Goal: Use online tool/utility: Utilize a website feature to perform a specific function

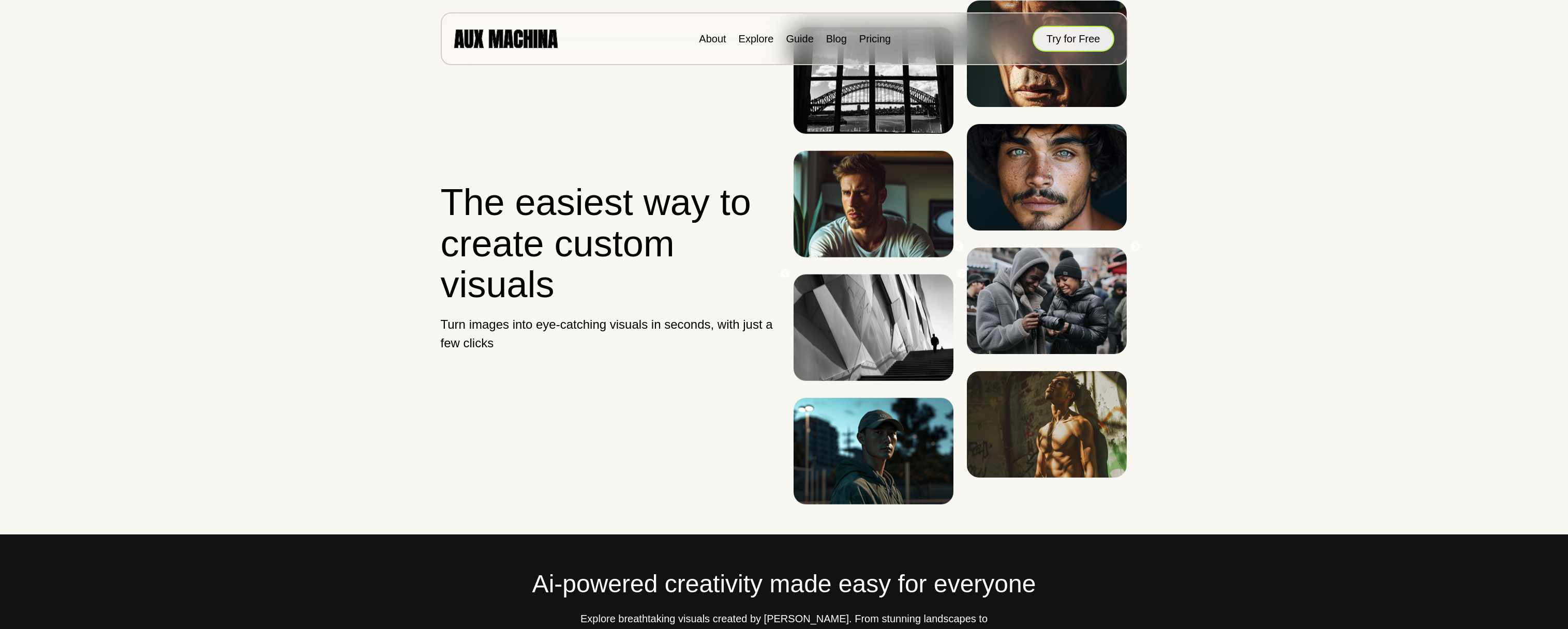
click at [1059, 36] on button "Try for Free" at bounding box center [1073, 38] width 82 height 26
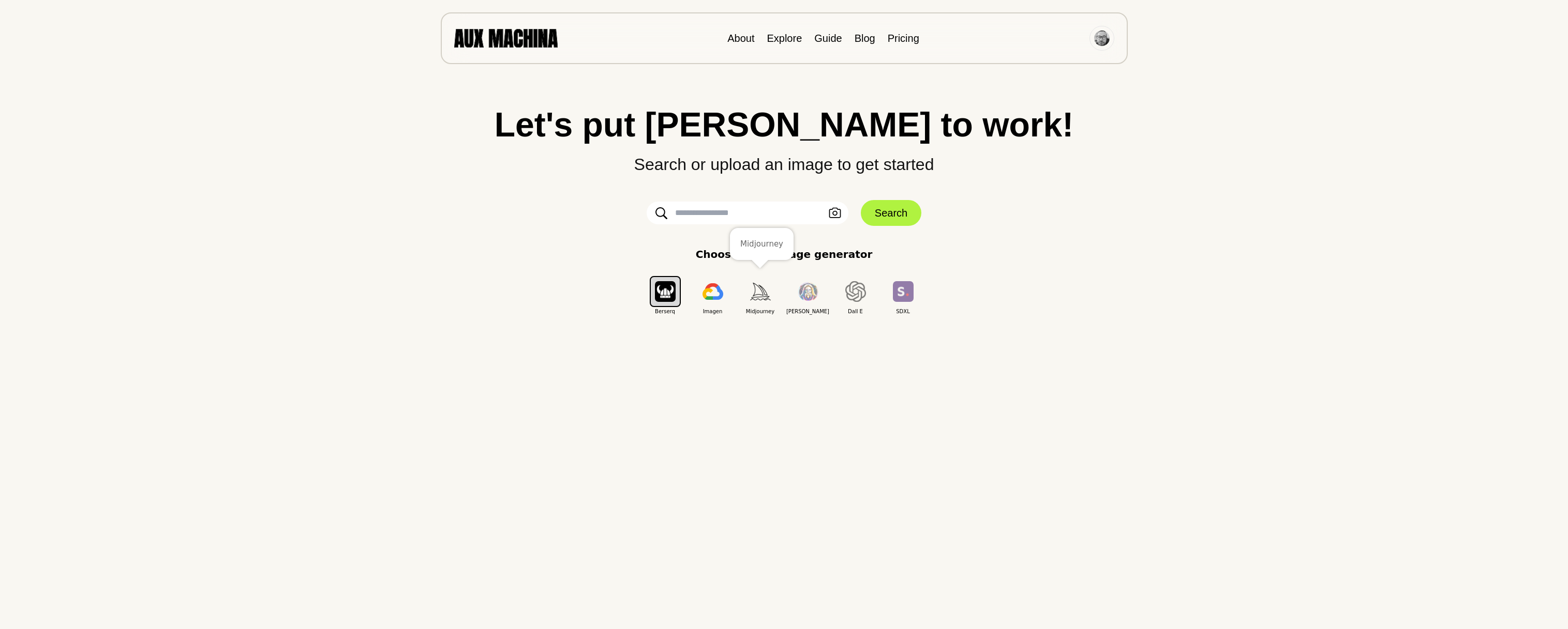
click at [757, 293] on img "button" at bounding box center [760, 291] width 21 height 17
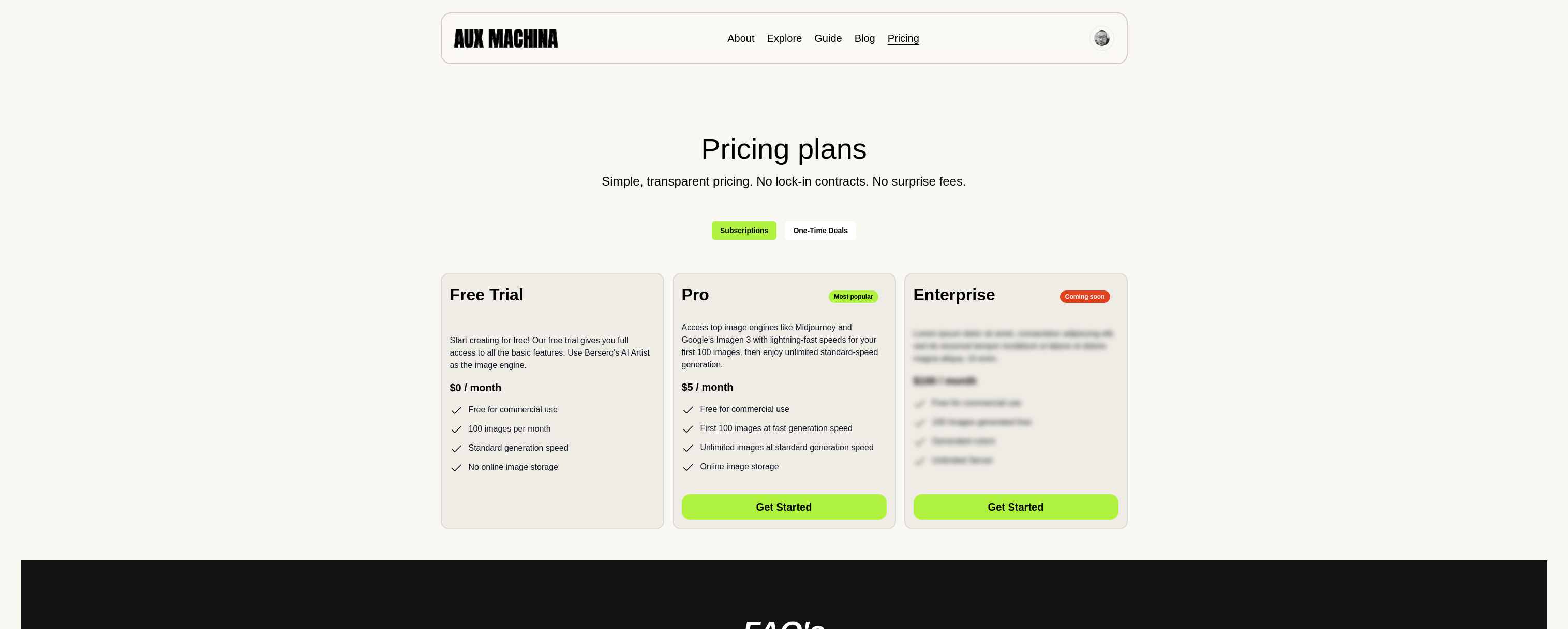
click at [530, 299] on div "Free Trial" at bounding box center [552, 294] width 205 height 25
click at [1199, 160] on div "Pricing plans Simple, transparent pricing. No lock-in contracts. No surprise fe…" at bounding box center [784, 639] width 1527 height 1104
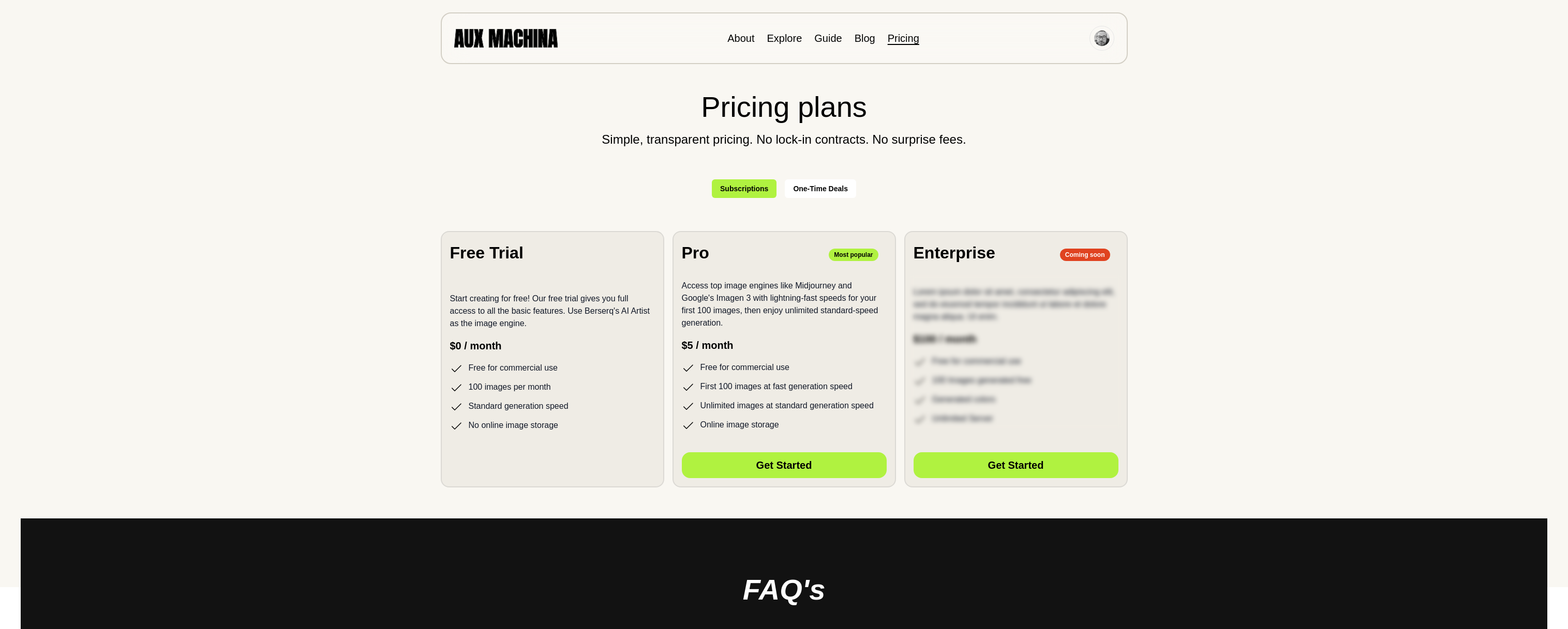
scroll to position [35, 0]
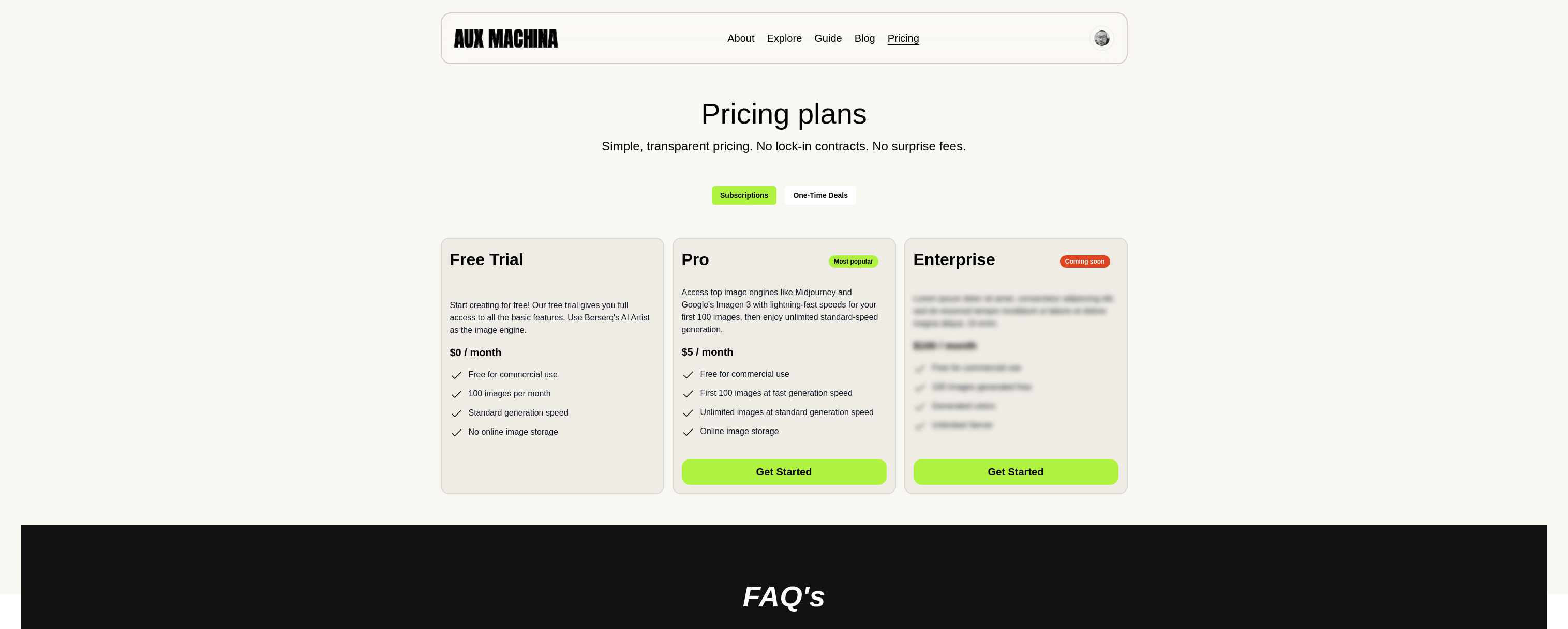
click at [480, 35] on img at bounding box center [506, 38] width 103 height 18
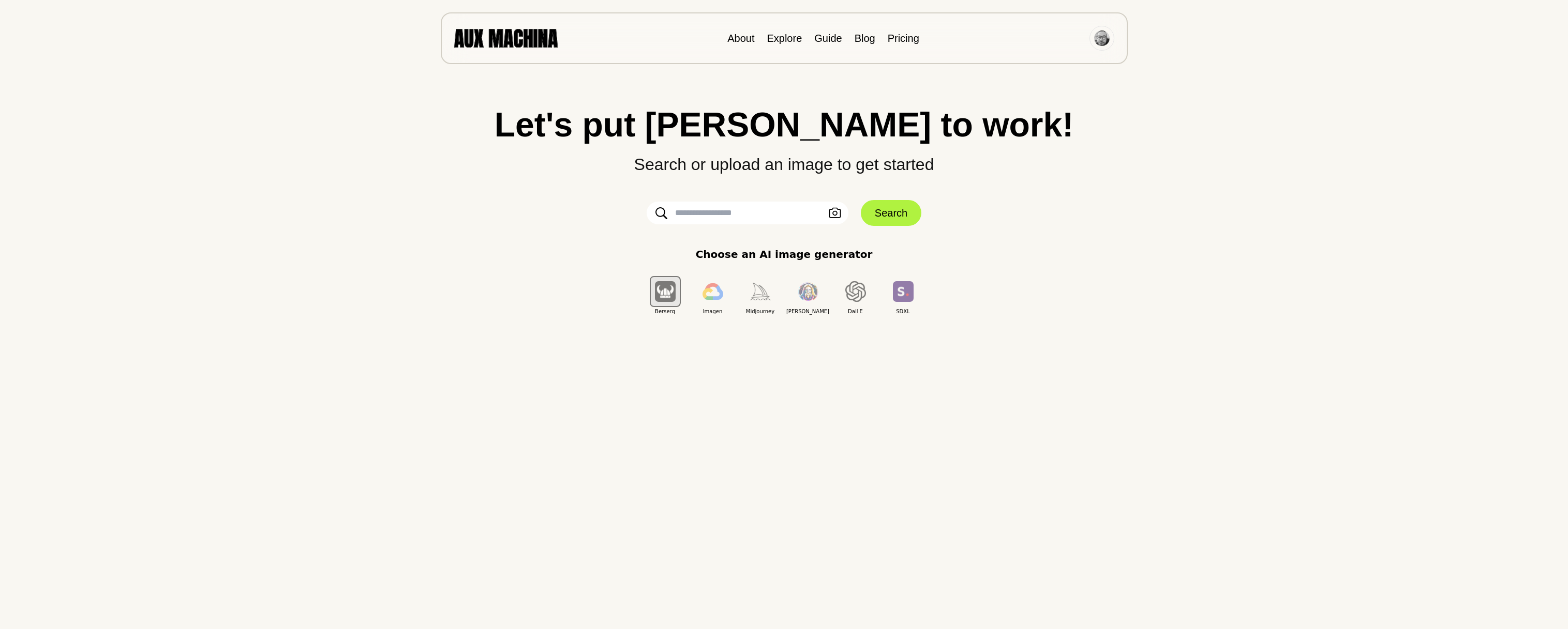
click at [687, 213] on input "text" at bounding box center [747, 212] width 201 height 23
click at [832, 214] on icon "button" at bounding box center [835, 213] width 12 height 10
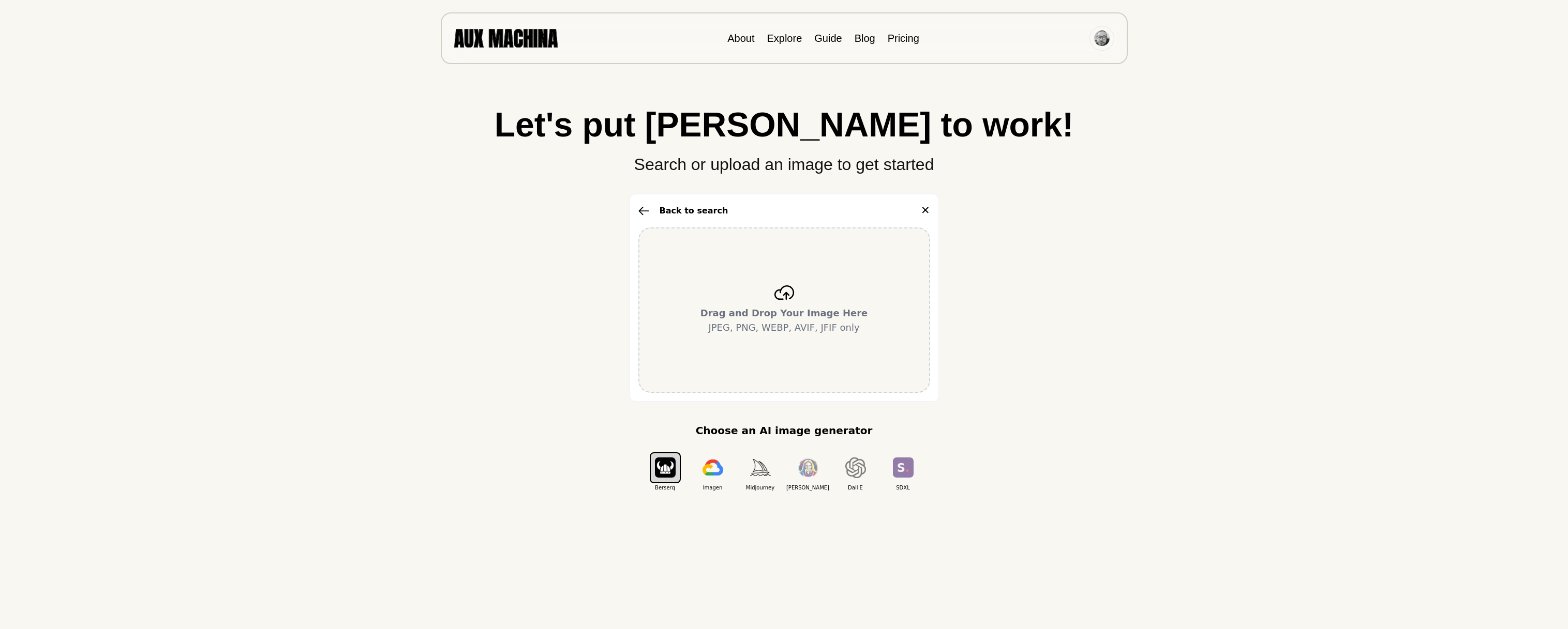
click at [780, 294] on icon at bounding box center [784, 293] width 21 height 15
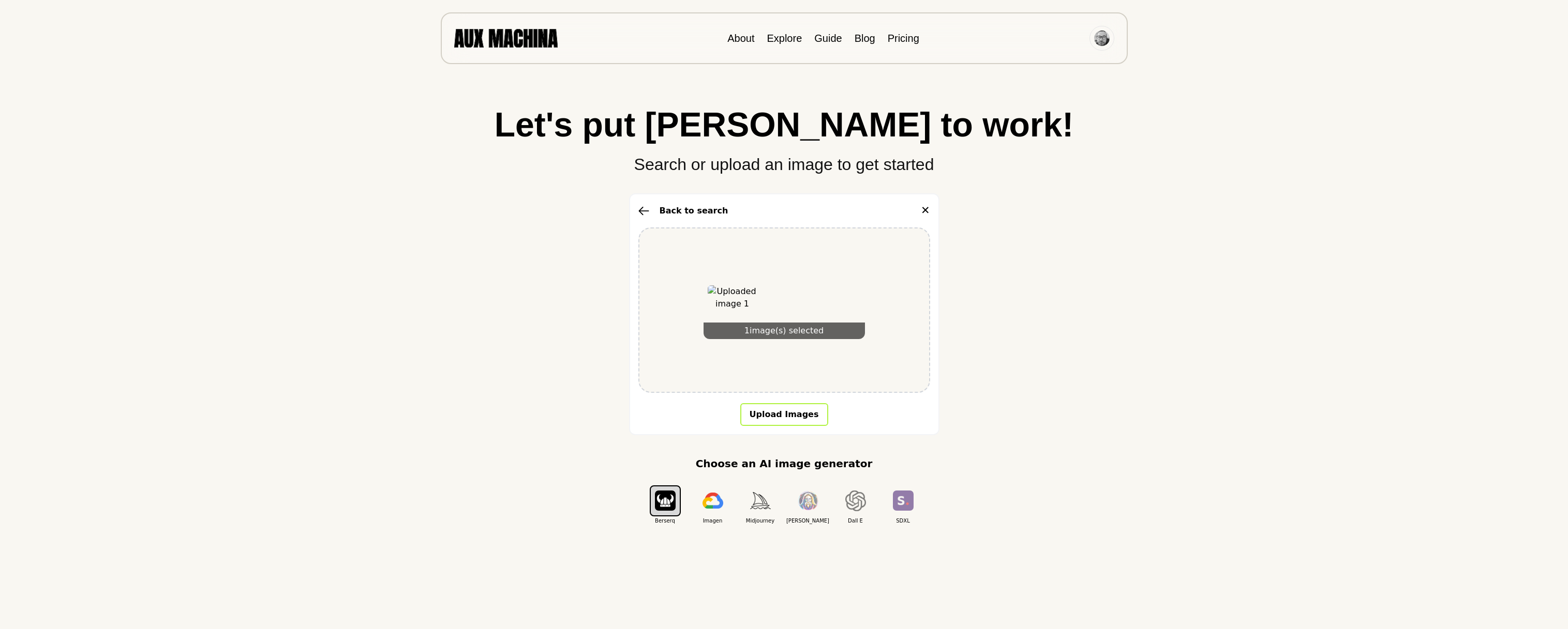
click at [808, 417] on button "Upload Images" at bounding box center [784, 414] width 88 height 23
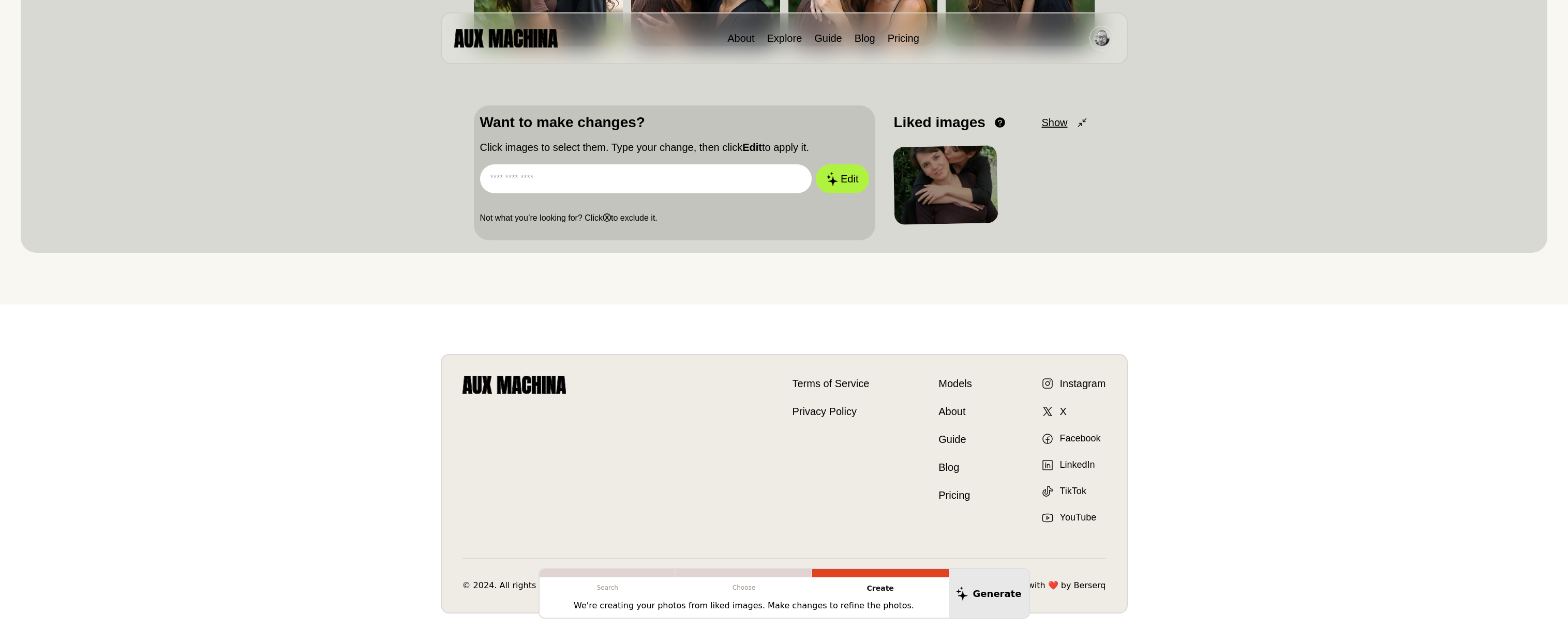
scroll to position [52, 0]
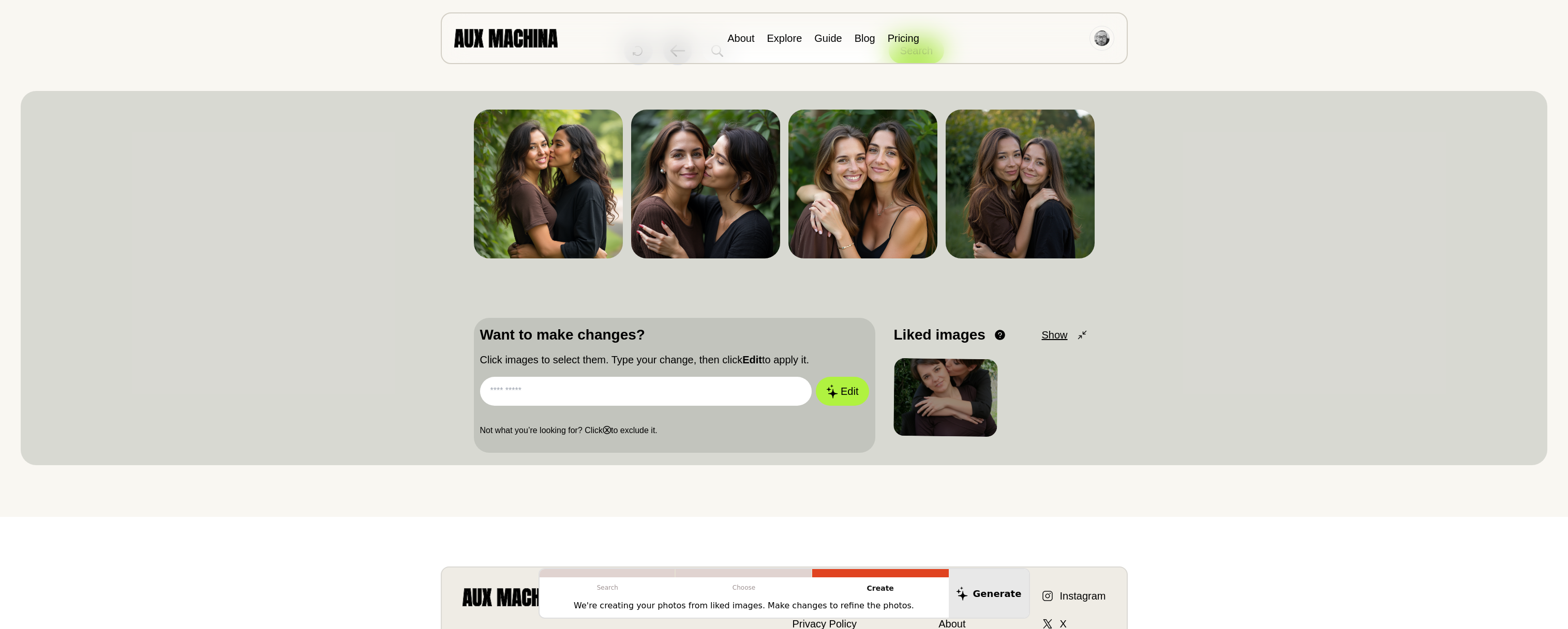
click at [520, 389] on input "text" at bounding box center [646, 392] width 332 height 29
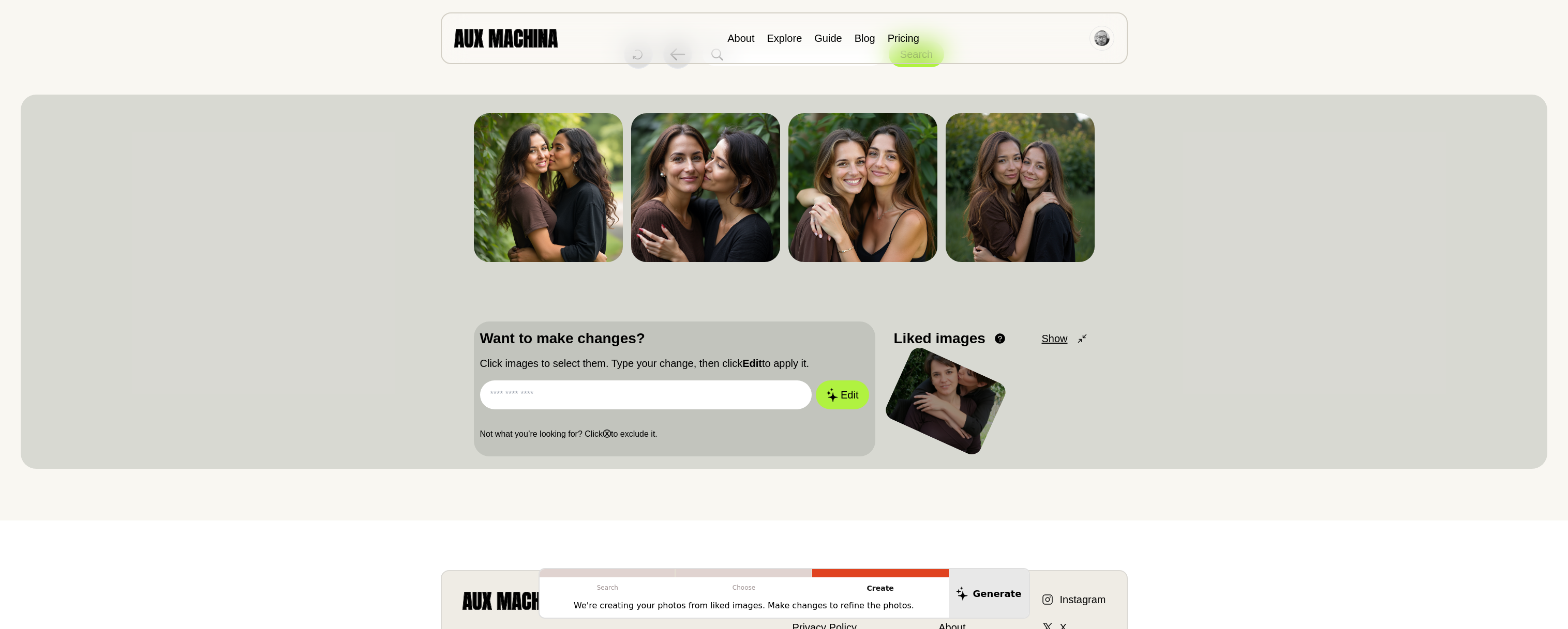
scroll to position [0, 0]
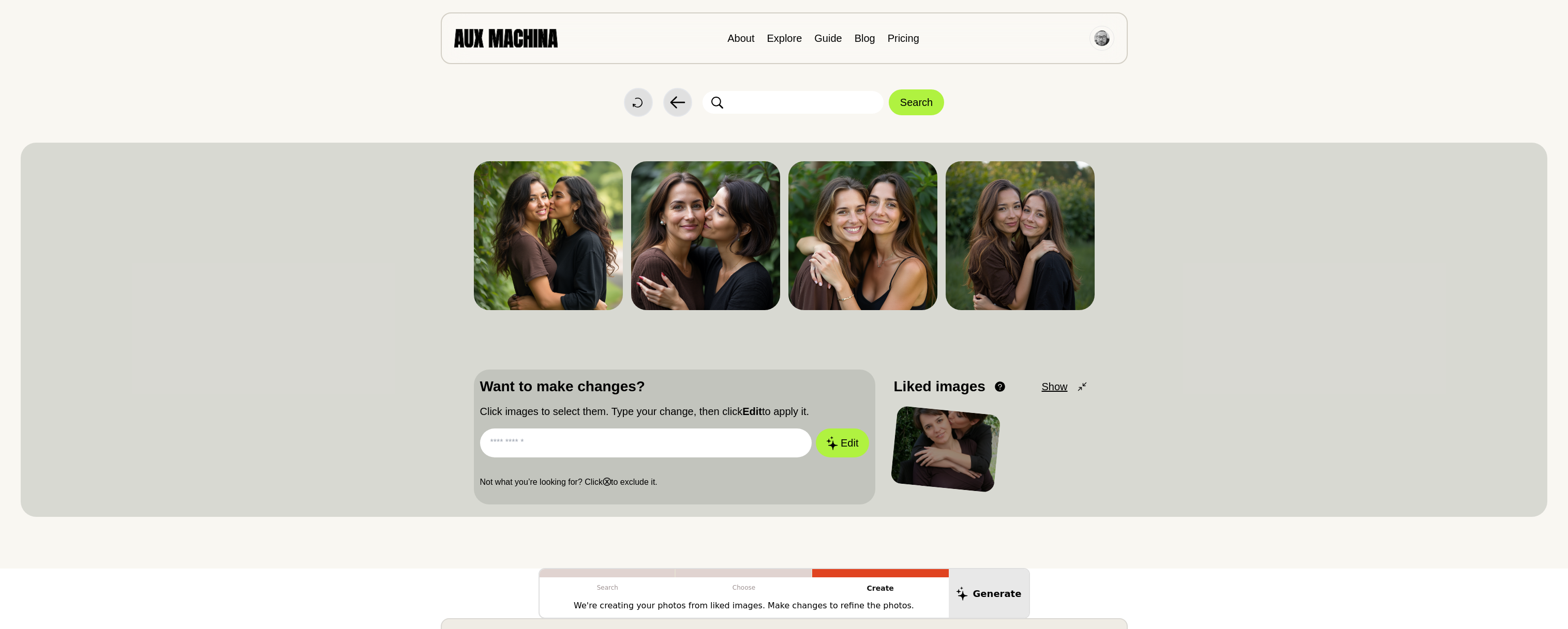
click at [1055, 388] on span "Show" at bounding box center [1054, 386] width 26 height 15
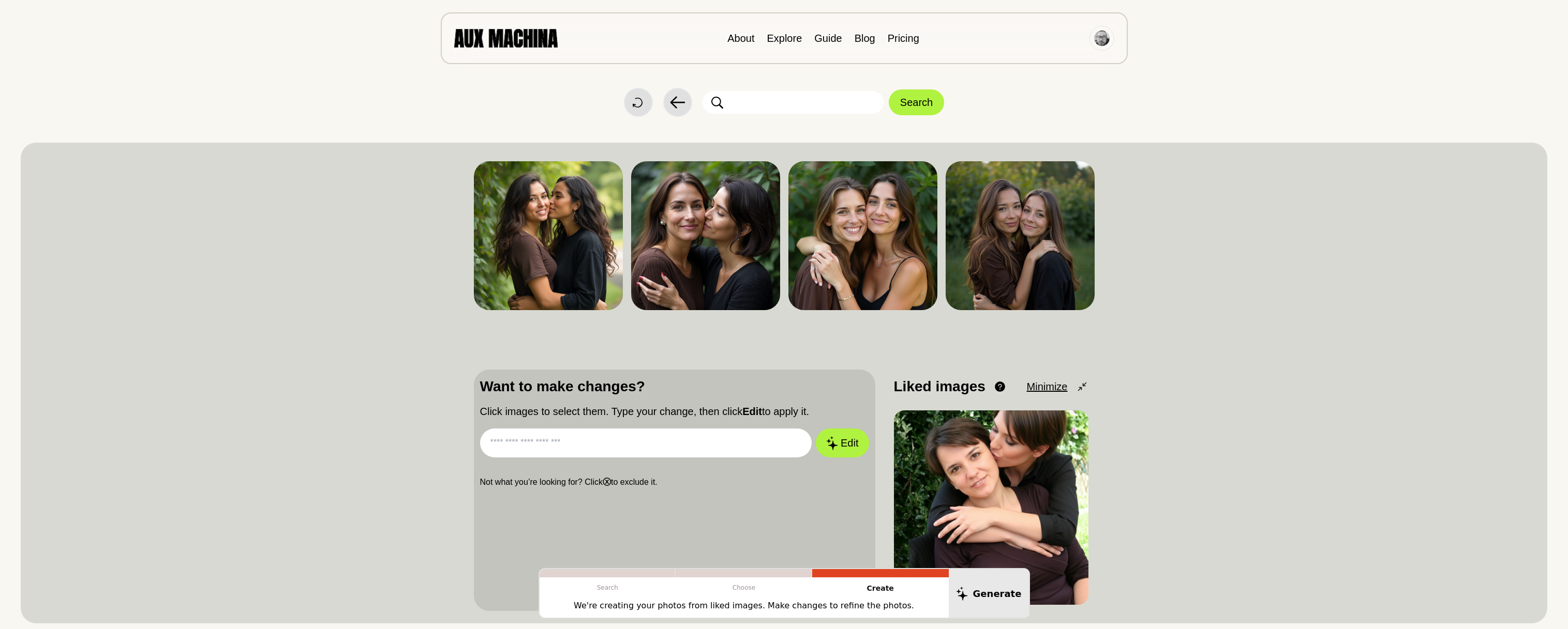
click at [525, 48] on div "About Explore Guide Blog Pricing" at bounding box center [784, 38] width 687 height 52
click at [525, 39] on img at bounding box center [506, 38] width 103 height 18
click at [542, 33] on img at bounding box center [506, 38] width 103 height 18
click at [729, 33] on link "About" at bounding box center [741, 38] width 27 height 12
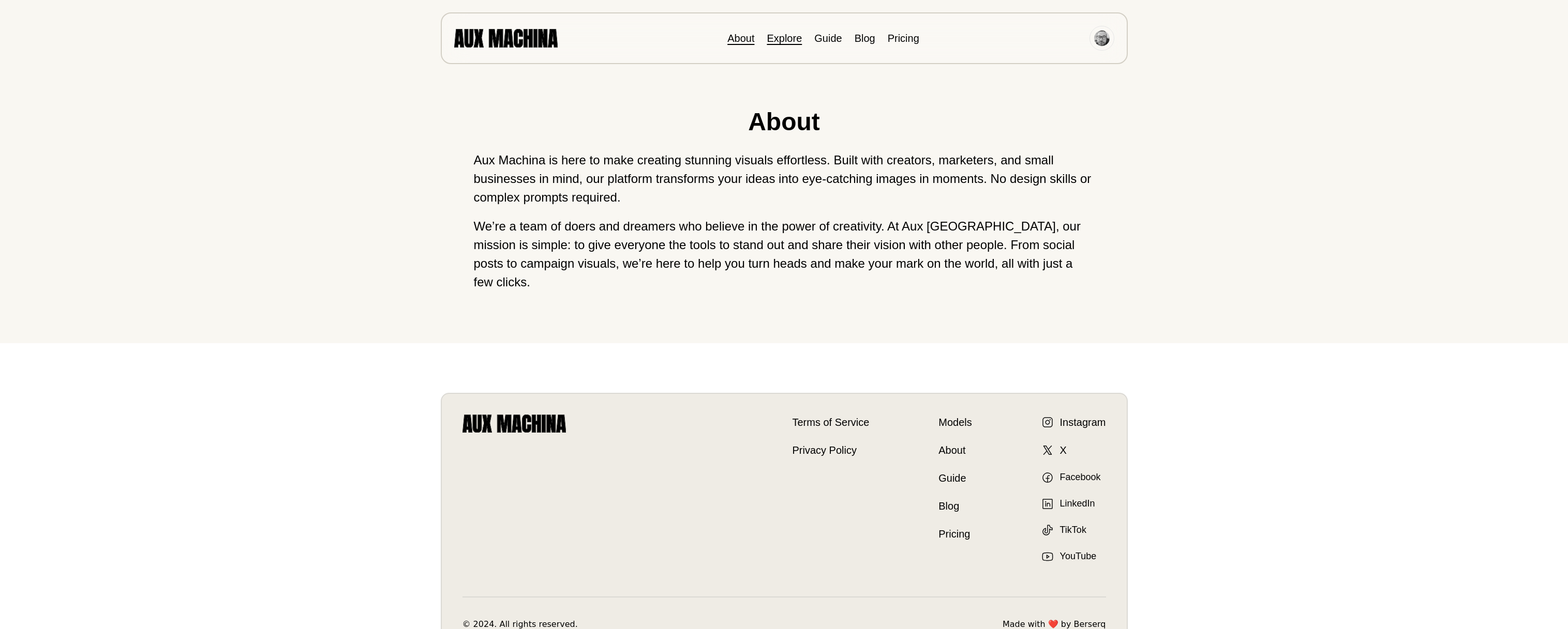
click at [770, 36] on link "Explore" at bounding box center [785, 38] width 35 height 12
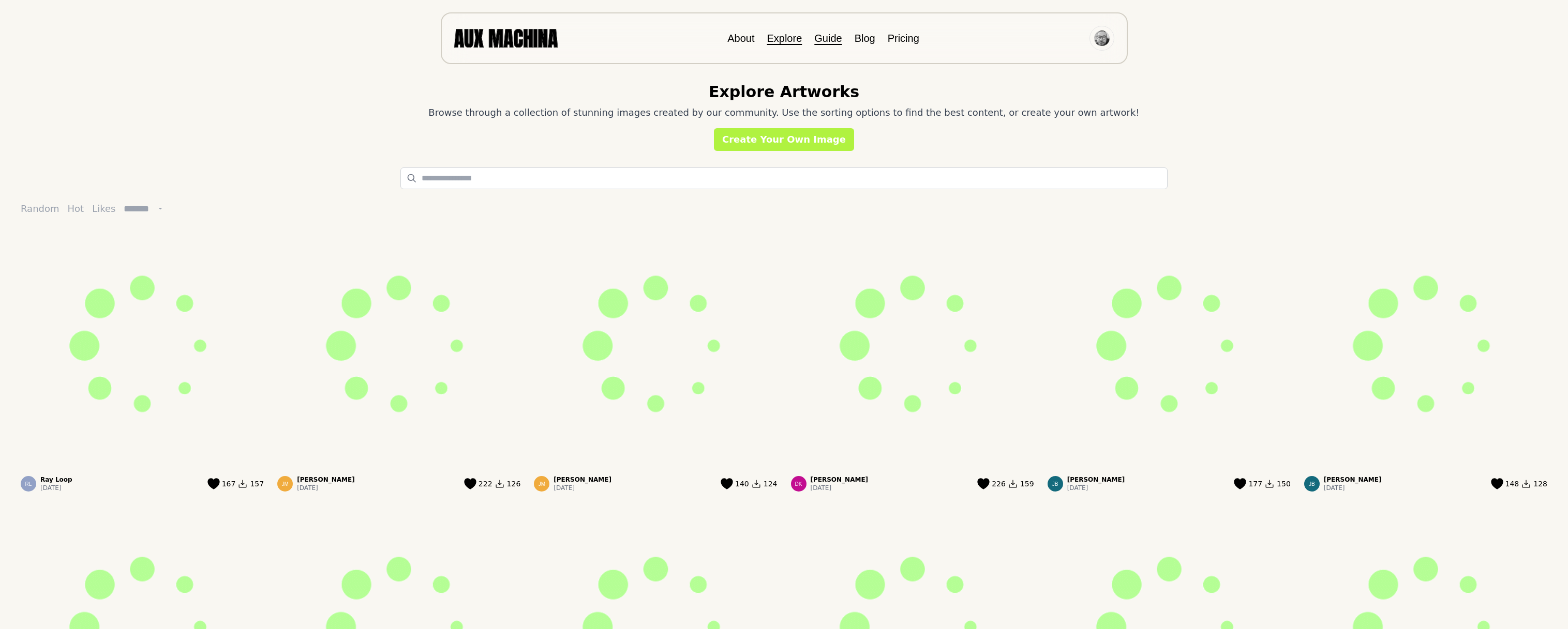
click at [836, 41] on link "Guide" at bounding box center [828, 38] width 27 height 12
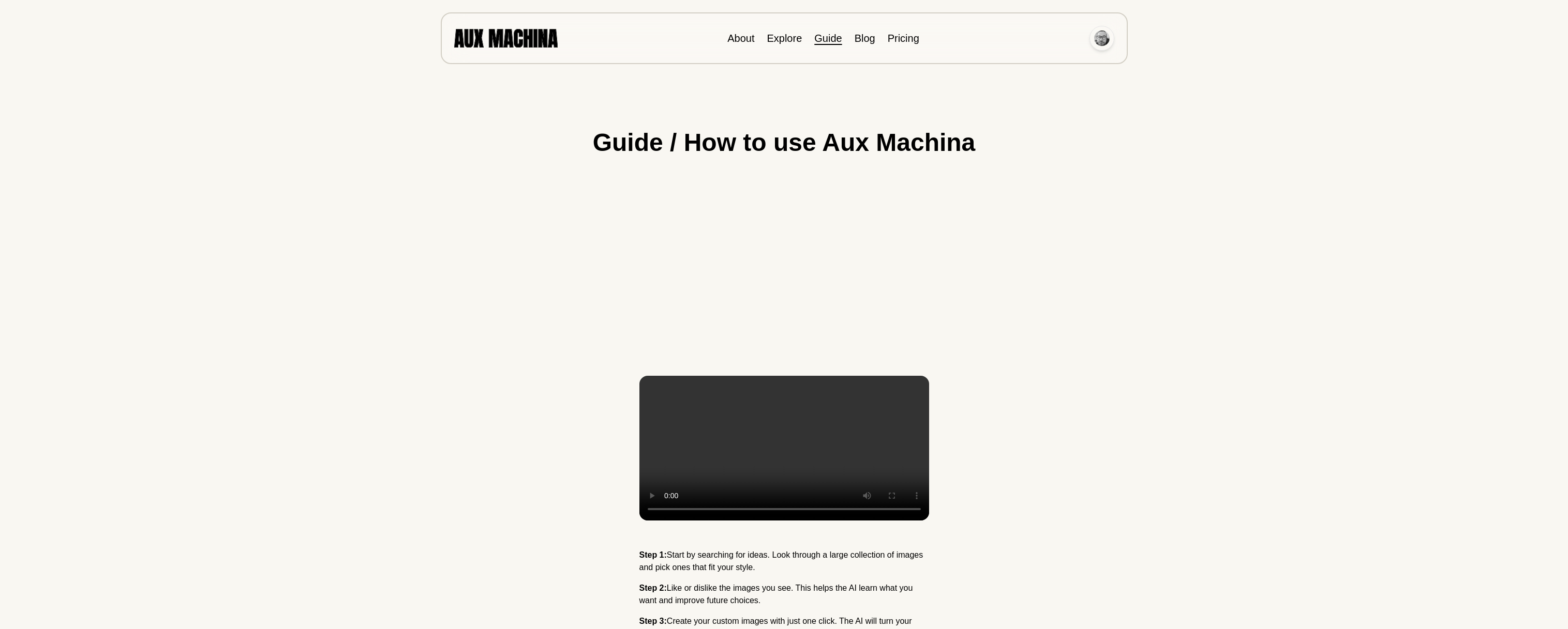
click at [1103, 39] on img at bounding box center [1102, 38] width 15 height 15
click at [1054, 61] on li "Dashboard" at bounding box center [1063, 61] width 103 height 23
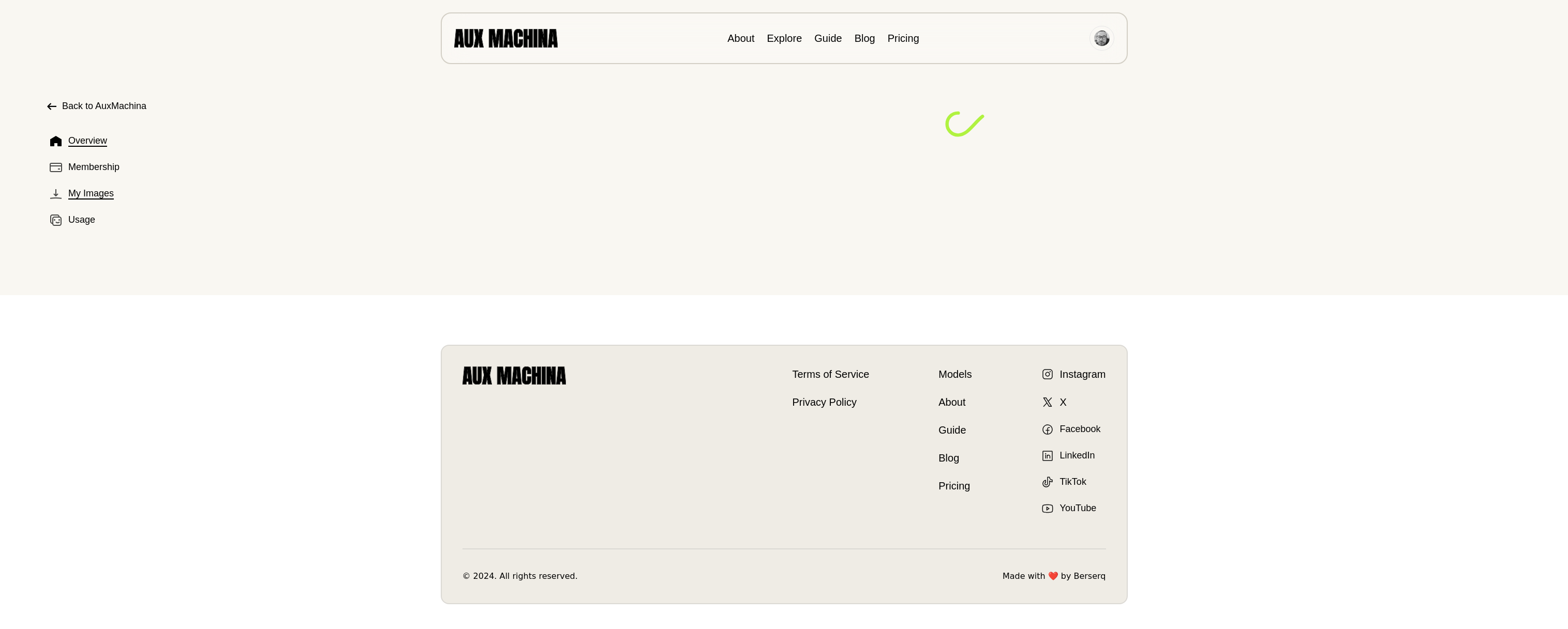
click at [94, 193] on span "My Images" at bounding box center [91, 193] width 46 height 14
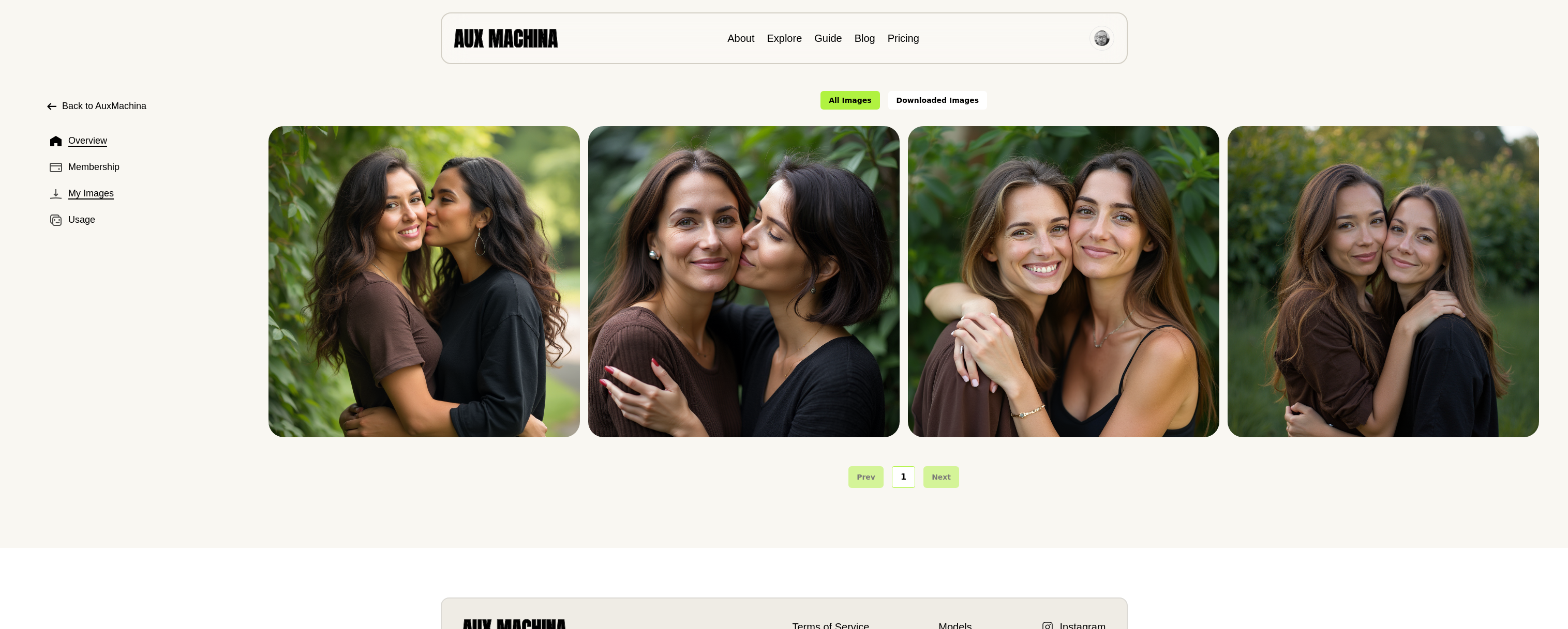
click at [82, 146] on span "Overview" at bounding box center [88, 141] width 39 height 14
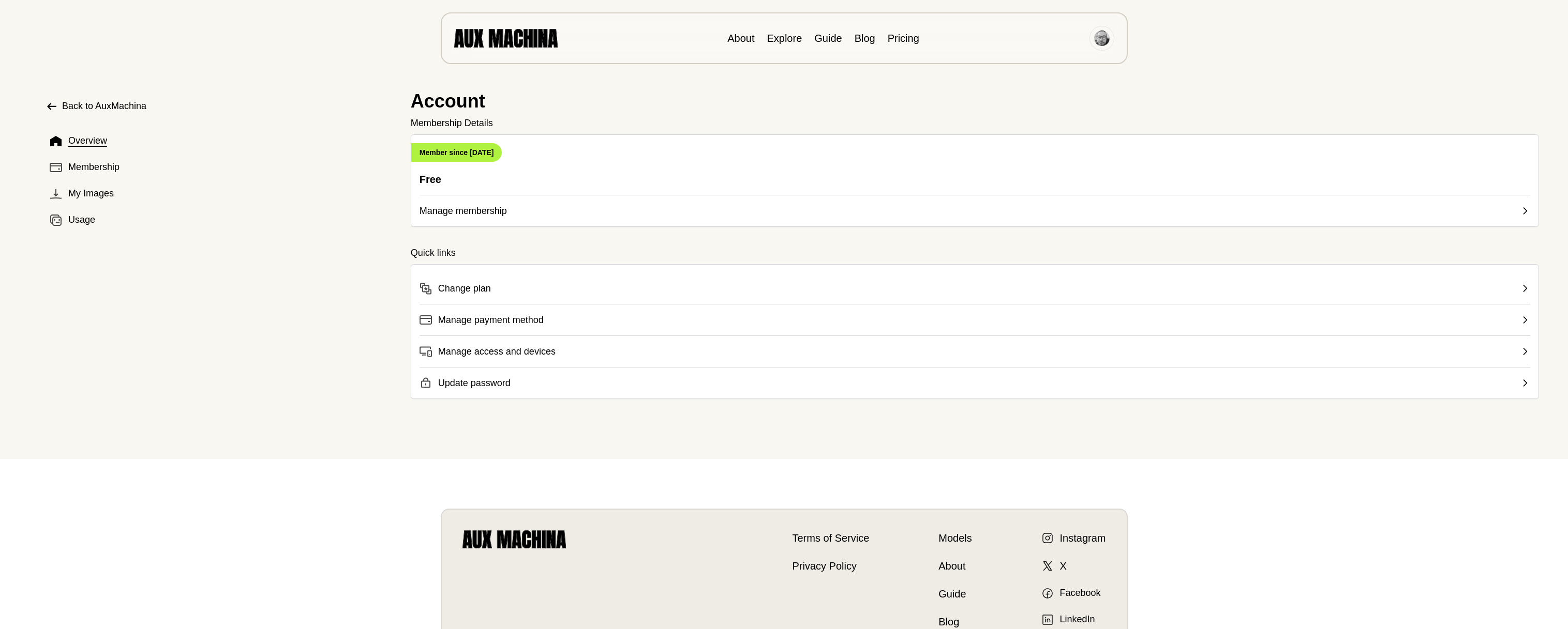
click at [85, 105] on span "Back to AuxMachina" at bounding box center [104, 106] width 85 height 14
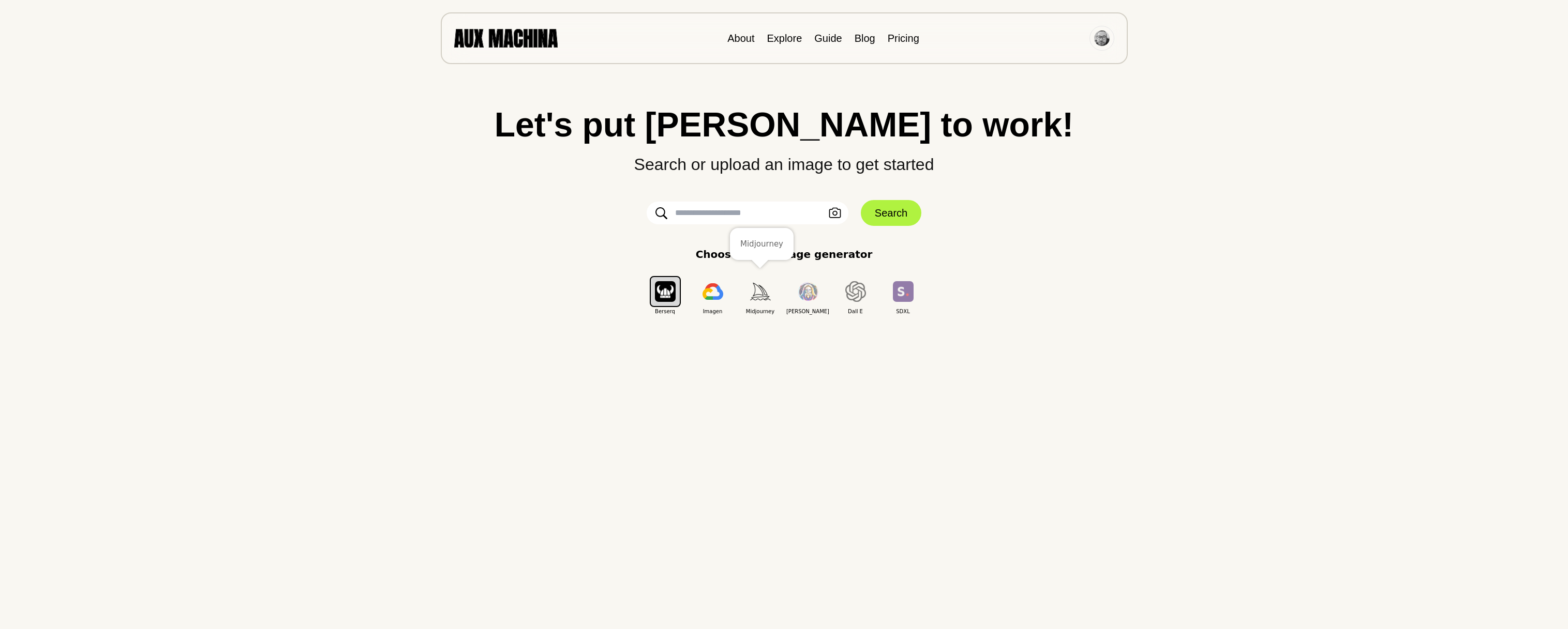
click at [755, 291] on img "button" at bounding box center [760, 291] width 21 height 17
